Goal: Communication & Community: Answer question/provide support

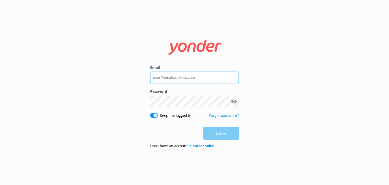
type input "xavierzuazu@gmail.com"
click at [226, 136] on div "Log in" at bounding box center [194, 133] width 89 height 13
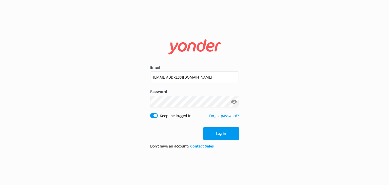
click at [226, 136] on button "Log in" at bounding box center [221, 133] width 35 height 13
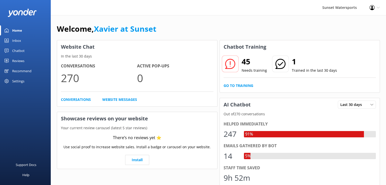
click at [16, 40] on div "Inbox" at bounding box center [16, 40] width 9 height 10
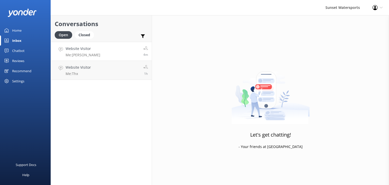
click at [123, 57] on link "Website Visitor Me: Ty 4m" at bounding box center [101, 51] width 101 height 19
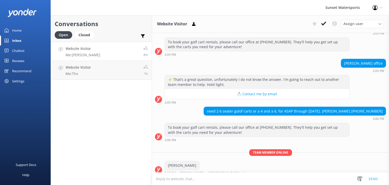
scroll to position [575, 0]
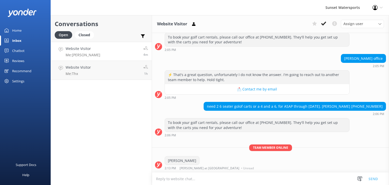
scroll to position [575, 0]
click at [109, 70] on link "Website Visitor Me: Thx 1h" at bounding box center [101, 70] width 101 height 19
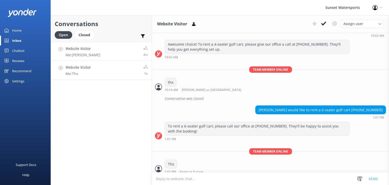
click at [119, 54] on link "Website Visitor Me: Ty 4m" at bounding box center [101, 51] width 101 height 19
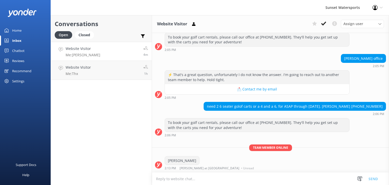
scroll to position [575, 0]
click at [112, 73] on link "Website Visitor Me: Thx 1h" at bounding box center [101, 70] width 101 height 19
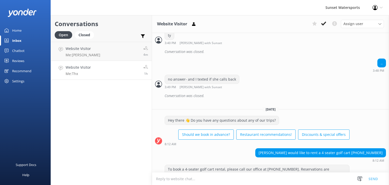
scroll to position [827, 0]
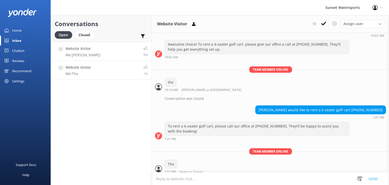
click at [101, 50] on link "Website Visitor Me: Ty 5m" at bounding box center [101, 51] width 101 height 19
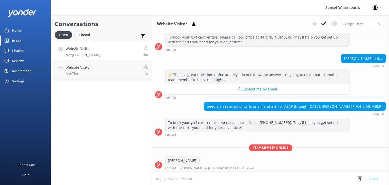
click at [85, 35] on div "Closed" at bounding box center [84, 35] width 19 height 8
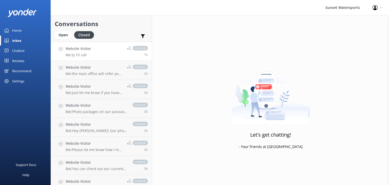
click at [93, 54] on link "Website Visitor Me: ty I'll call closed 1h" at bounding box center [101, 51] width 101 height 19
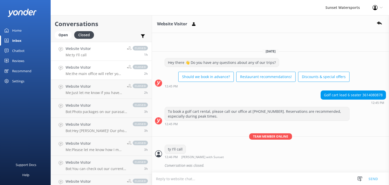
click at [91, 72] on p "Me: the main office will refer you to an agent- You can reach me at 772-501-666…" at bounding box center [95, 73] width 58 height 5
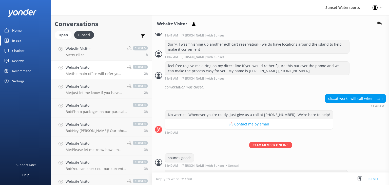
scroll to position [177, 0]
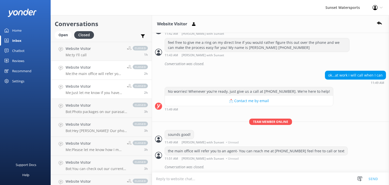
click at [89, 88] on h4 "Website Visitor" at bounding box center [95, 87] width 58 height 6
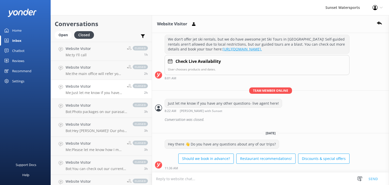
scroll to position [144, 0]
click at [96, 111] on p "Bot: Photo packages on our parasail trip typically start at $40-$60, depending …" at bounding box center [97, 112] width 62 height 5
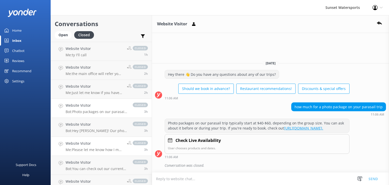
click at [96, 148] on p "Me: Please let me know how I may help you can reach me by phone at 305-849-9615" at bounding box center [95, 150] width 58 height 5
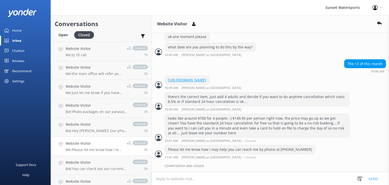
scroll to position [580, 0]
click at [62, 36] on div "Open" at bounding box center [63, 35] width 17 height 8
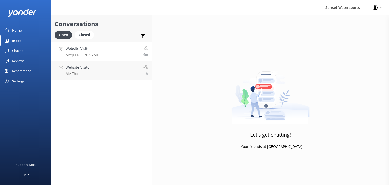
click at [106, 51] on link "Website Visitor Me: Ty 6m" at bounding box center [101, 51] width 101 height 19
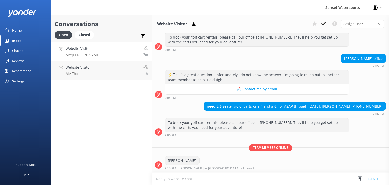
scroll to position [575, 0]
click at [88, 55] on p "Me: Ty" at bounding box center [83, 55] width 35 height 5
click at [85, 76] on p "Me: Thx" at bounding box center [78, 73] width 25 height 5
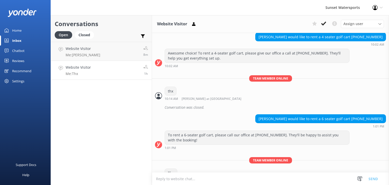
scroll to position [827, 0]
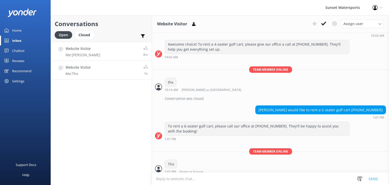
click at [98, 54] on link "Website Visitor Me: Ty 8m" at bounding box center [101, 51] width 101 height 19
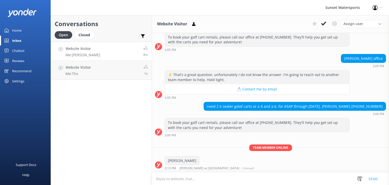
click at [124, 56] on link "Website Visitor Me: Ty 8m" at bounding box center [101, 51] width 101 height 19
click at [93, 51] on link "Website Visitor Me: Ty 10m" at bounding box center [101, 51] width 101 height 19
click at [85, 70] on h4 "Website Visitor" at bounding box center [78, 68] width 25 height 6
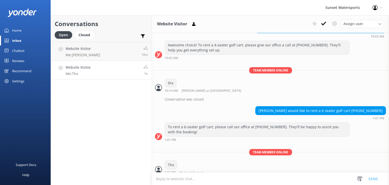
scroll to position [827, 0]
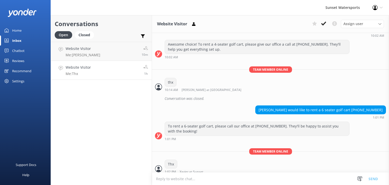
click at [99, 74] on link "Website Visitor Me: Thx 1h" at bounding box center [101, 70] width 101 height 19
click at [373, 24] on div "Assign user" at bounding box center [362, 24] width 41 height 6
click at [265, 27] on div "Website Visitor Assign user Nathan at Sunset Dave with Sunset Henry with Sunset…" at bounding box center [270, 24] width 237 height 18
click at [115, 56] on link "Website Visitor Me: Ty 11m" at bounding box center [101, 51] width 101 height 19
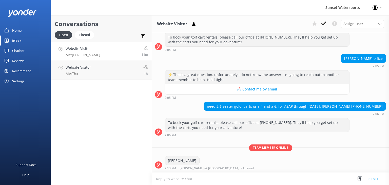
scroll to position [575, 0]
click at [94, 50] on link "Website Visitor Me: Ty 13m" at bounding box center [101, 51] width 101 height 19
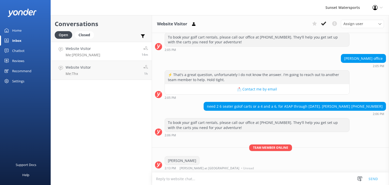
click at [115, 54] on link "Website Visitor Me: Ty 14m" at bounding box center [101, 51] width 101 height 19
click at [124, 53] on link "Website Visitor Me: Ty 17m" at bounding box center [101, 51] width 101 height 19
click at [116, 53] on link "Website Visitor Me: Ty 19m" at bounding box center [101, 51] width 101 height 19
click at [84, 52] on div "Website Visitor Me: Ty" at bounding box center [83, 51] width 35 height 11
click at [87, 70] on h4 "Website Visitor" at bounding box center [78, 68] width 25 height 6
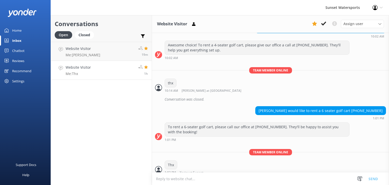
scroll to position [827, 0]
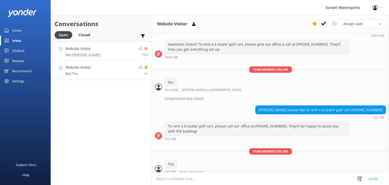
click at [98, 56] on link "Website Visitor Me: Ty 19m" at bounding box center [101, 51] width 101 height 19
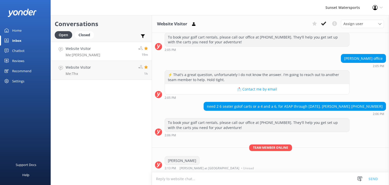
scroll to position [575, 0]
click at [147, 50] on use at bounding box center [146, 48] width 4 height 4
click at [110, 52] on link "Website Visitor Me: Ty 19m" at bounding box center [101, 51] width 101 height 19
click at [87, 75] on p "Me: Thx" at bounding box center [78, 73] width 25 height 5
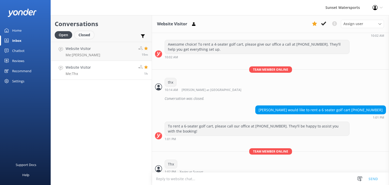
click at [83, 38] on div "Closed" at bounding box center [84, 35] width 19 height 8
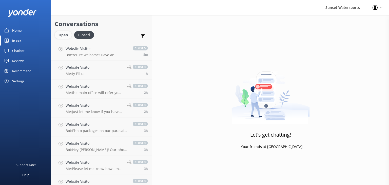
click at [58, 35] on div "Open" at bounding box center [63, 35] width 17 height 8
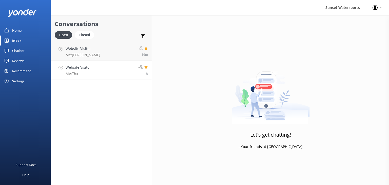
click at [147, 66] on icon at bounding box center [146, 67] width 4 height 4
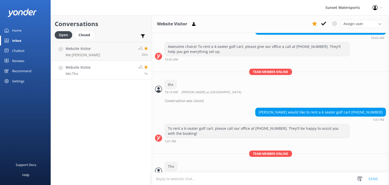
scroll to position [827, 0]
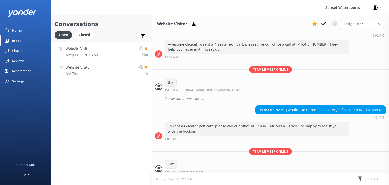
drag, startPoint x: 146, startPoint y: 48, endPoint x: 108, endPoint y: 52, distance: 37.5
click at [108, 52] on link "Website Visitor Me: Ty 20m" at bounding box center [101, 51] width 101 height 19
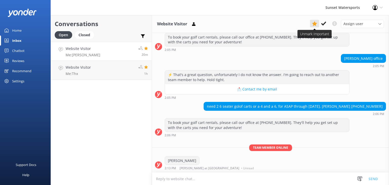
click at [315, 23] on use at bounding box center [314, 23] width 5 height 5
click at [145, 65] on div at bounding box center [143, 67] width 10 height 5
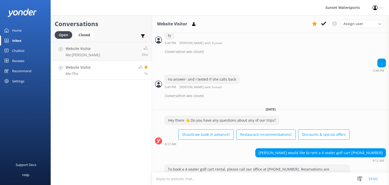
scroll to position [827, 0]
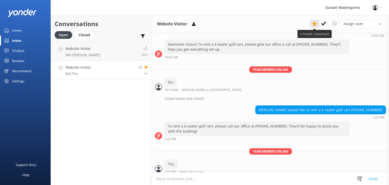
click at [314, 24] on icon at bounding box center [314, 23] width 5 height 5
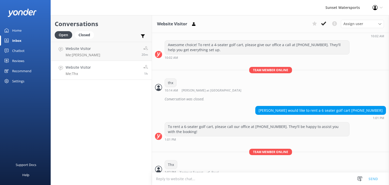
scroll to position [827, 0]
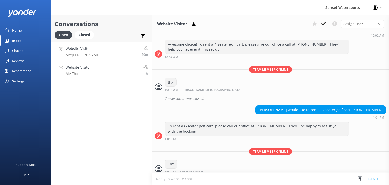
click at [101, 53] on link "Website Visitor Me: Ty 20m" at bounding box center [101, 51] width 101 height 19
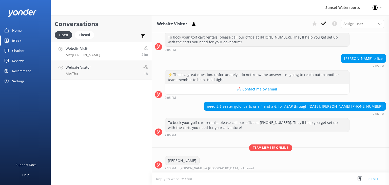
scroll to position [575, 0]
click at [117, 55] on link "Website Visitor Me: Ty 22m" at bounding box center [101, 51] width 101 height 19
click at [84, 36] on div "Closed" at bounding box center [84, 35] width 19 height 8
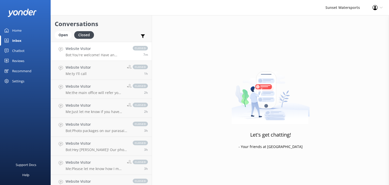
click at [106, 54] on p "Bot: You're welcome! Have an awesome time out there!" at bounding box center [97, 55] width 62 height 5
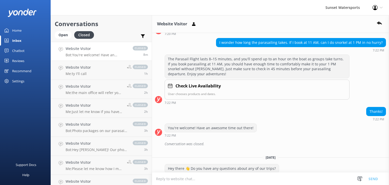
scroll to position [40, 0]
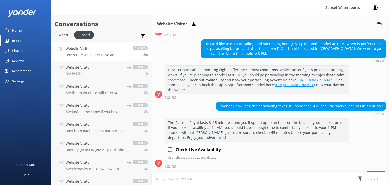
click at [61, 37] on div "Open" at bounding box center [63, 35] width 17 height 8
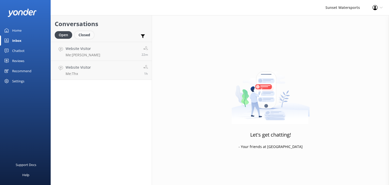
click at [83, 35] on div "Closed" at bounding box center [84, 35] width 19 height 8
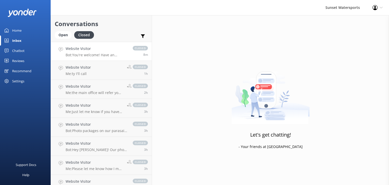
click at [100, 52] on div "Website Visitor Bot: You're welcome! Have an awesome time out there!" at bounding box center [97, 51] width 62 height 11
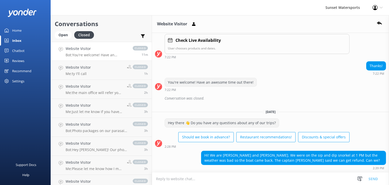
scroll to position [162, 0]
click at [172, 181] on textarea at bounding box center [270, 179] width 237 height 12
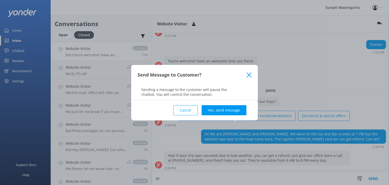
scroll to position [184, 0]
type textarea "hi"
click at [228, 108] on button "Yes, send message" at bounding box center [224, 110] width 45 height 10
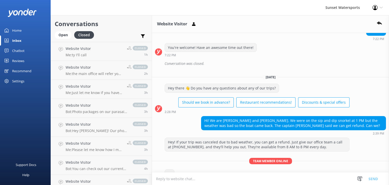
scroll to position [211, 0]
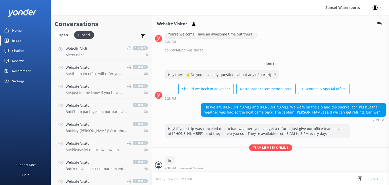
click at [184, 178] on textarea at bounding box center [270, 179] width 237 height 12
type textarea "call the office please i believe its automatically refunded"
click at [373, 179] on button "Send" at bounding box center [373, 178] width 19 height 13
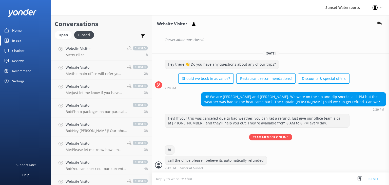
scroll to position [221, 0]
click at [64, 36] on div "Open" at bounding box center [63, 35] width 17 height 8
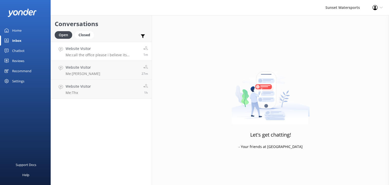
click at [119, 54] on p "Me: call the office please i believe its automatically refunded" at bounding box center [103, 55] width 74 height 5
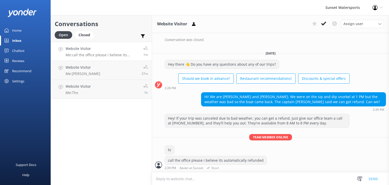
scroll to position [221, 0]
click at [106, 52] on div "Website Visitor Me: call the office please i believe its automatically refunded" at bounding box center [103, 51] width 74 height 11
click at [110, 51] on h4 "Website Visitor" at bounding box center [103, 49] width 74 height 6
click at [193, 180] on textarea at bounding box center [270, 179] width 237 height 12
type textarea "h"
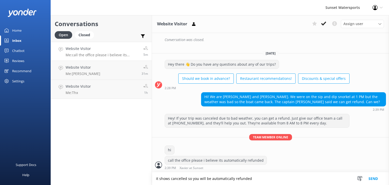
type textarea "it shows cancelled so you will be automatically refunded"
click at [376, 178] on button "Send" at bounding box center [373, 178] width 19 height 13
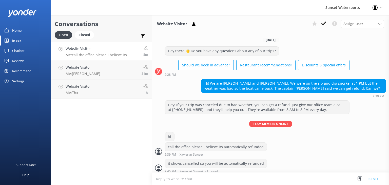
scroll to position [237, 0]
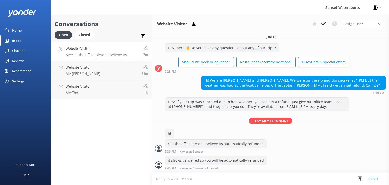
click at [105, 54] on p "Me: call the office please i believe its automatically refunded" at bounding box center [103, 55] width 74 height 5
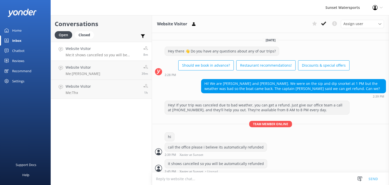
scroll to position [237, 0]
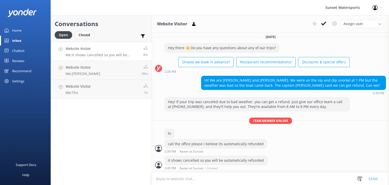
click at [85, 35] on div "Closed" at bounding box center [84, 35] width 19 height 8
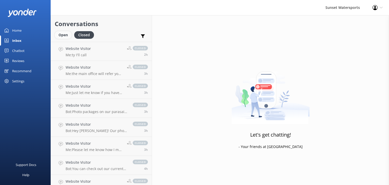
click at [56, 37] on div "Open" at bounding box center [63, 35] width 17 height 8
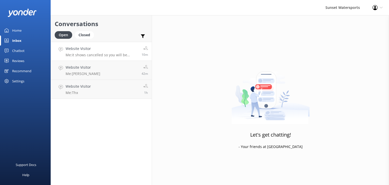
click at [86, 47] on h4 "Website Visitor" at bounding box center [102, 49] width 72 height 6
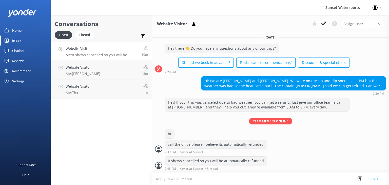
scroll to position [237, 0]
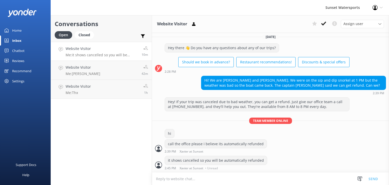
click at [124, 54] on p "Me: it shows cancelled so you will be automatically refunded" at bounding box center [102, 55] width 72 height 5
click at [136, 52] on div "Website Visitor Me: it shows cancelled so you will be automatically refunded" at bounding box center [102, 51] width 72 height 11
click at [83, 38] on div "Closed" at bounding box center [84, 35] width 19 height 8
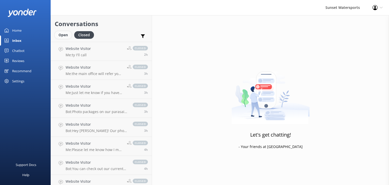
click at [59, 36] on div "Open" at bounding box center [63, 35] width 17 height 8
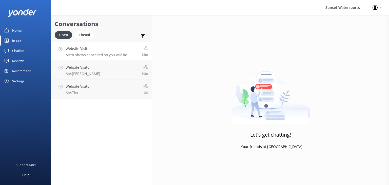
click at [101, 54] on p "Me: it shows cancelled so you will be automatically refunded" at bounding box center [102, 55] width 72 height 5
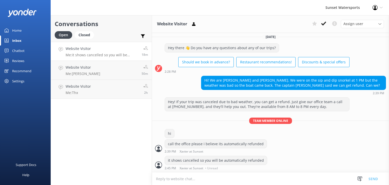
scroll to position [237, 0]
click at [106, 54] on p "Me: it shows cancelled so you will be automatically refunded" at bounding box center [102, 55] width 72 height 5
click at [84, 33] on div "Closed" at bounding box center [84, 35] width 19 height 8
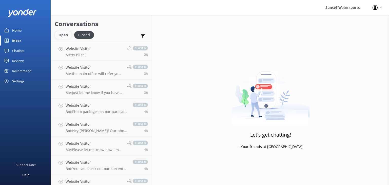
click at [66, 34] on div "Open" at bounding box center [63, 35] width 17 height 8
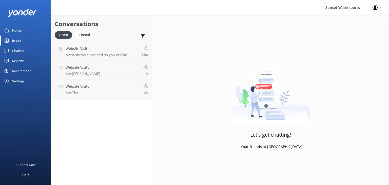
click at [17, 40] on div "Inbox" at bounding box center [16, 40] width 9 height 10
click at [108, 54] on p "Me: it shows cancelled so you will be automatically refunded" at bounding box center [102, 55] width 72 height 5
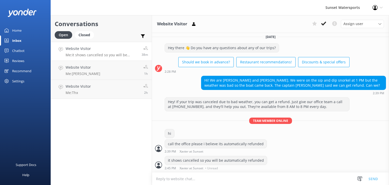
scroll to position [237, 0]
click at [120, 55] on p "Me: it shows cancelled so you will be automatically refunded" at bounding box center [102, 55] width 72 height 5
click at [94, 52] on div "Website Visitor Me: it shows cancelled so you will be automatically refunded" at bounding box center [102, 51] width 72 height 11
click at [84, 36] on div "Closed" at bounding box center [84, 35] width 19 height 8
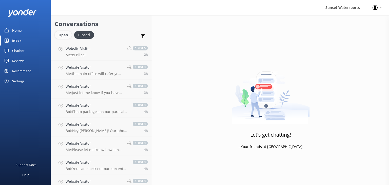
click at [61, 35] on div "Open" at bounding box center [63, 35] width 17 height 8
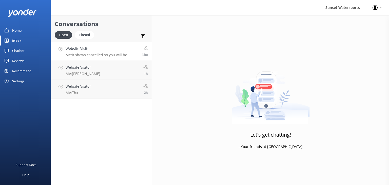
click at [102, 53] on p "Me: it shows cancelled so you will be automatically refunded" at bounding box center [102, 55] width 72 height 5
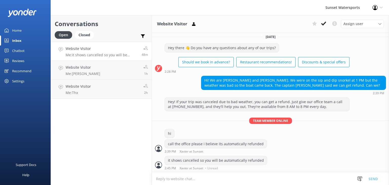
scroll to position [237, 0]
click at [85, 37] on div "Closed" at bounding box center [84, 35] width 19 height 8
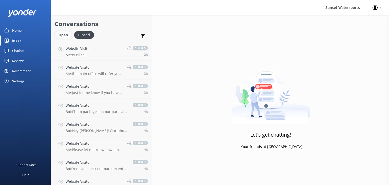
click at [61, 37] on div "Open" at bounding box center [63, 35] width 17 height 8
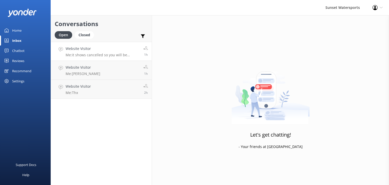
click at [119, 52] on div "Website Visitor Me: it shows cancelled so you will be automatically refunded" at bounding box center [103, 51] width 74 height 11
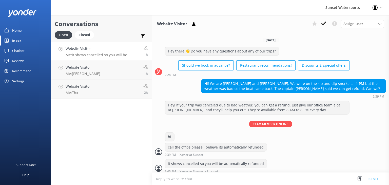
scroll to position [237, 0]
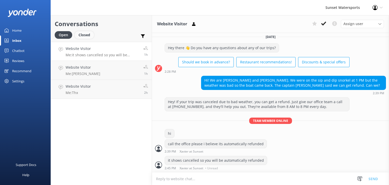
click at [85, 35] on div "Closed" at bounding box center [84, 35] width 19 height 8
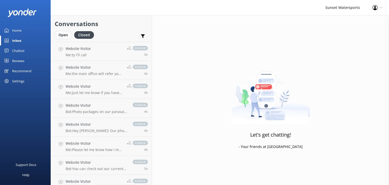
click at [58, 35] on div "Open" at bounding box center [63, 35] width 17 height 8
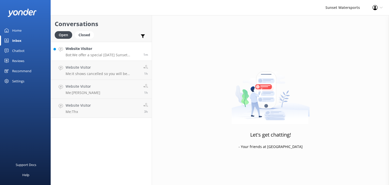
click at [98, 52] on div "Website Visitor Bot: We offer a special [DATE] Sunset Dinner Cruise with a trad…" at bounding box center [103, 51] width 74 height 11
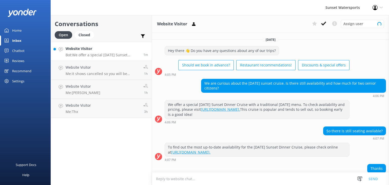
scroll to position [51, 0]
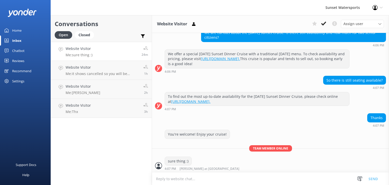
click at [96, 52] on link "Website Visitor Me: sure thing :) 24m" at bounding box center [101, 51] width 101 height 19
